Goal: Book appointment/travel/reservation

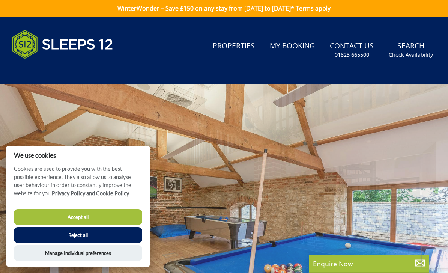
click at [68, 214] on button "Accept all" at bounding box center [78, 217] width 128 height 16
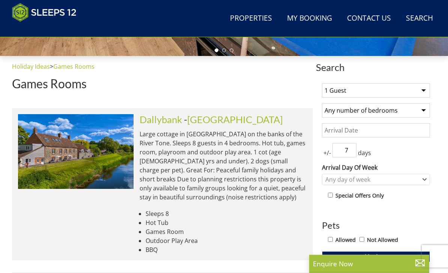
click at [338, 90] on select "1 Guest 2 Guests 3 Guests 4 Guests 5 Guests 6 Guests 7 Guests 8 Guests 9 Guests…" at bounding box center [376, 91] width 108 height 14
select select "10"
click at [331, 112] on select "Any number of bedrooms 3 Bedrooms 4 Bedrooms 5 Bedrooms 6 Bedrooms 7 Bedrooms 8…" at bounding box center [376, 110] width 108 height 14
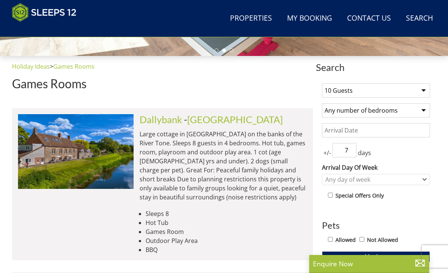
select select "10"
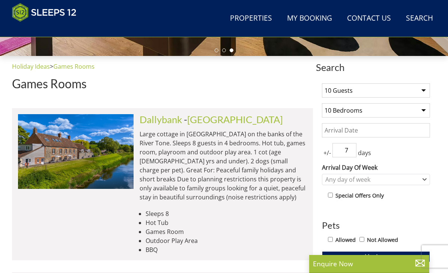
click at [334, 132] on input "Date" at bounding box center [376, 130] width 108 height 14
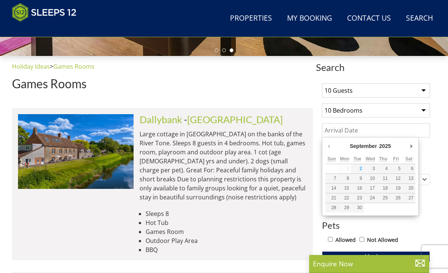
scroll to position [248, 0]
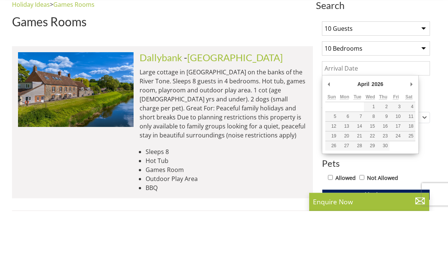
type input "[DATE]"
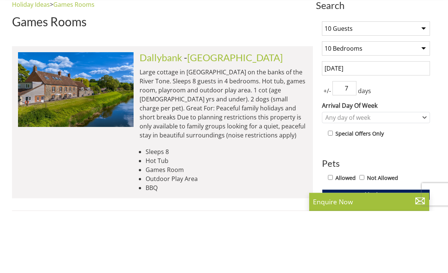
scroll to position [311, 0]
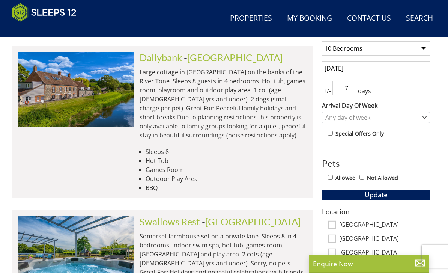
click at [329, 177] on input "Allowed" at bounding box center [330, 177] width 5 height 5
checkbox input "true"
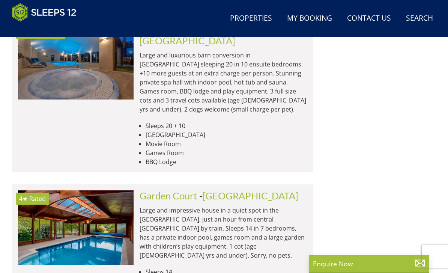
scroll to position [783, 0]
